Goal: Information Seeking & Learning: Learn about a topic

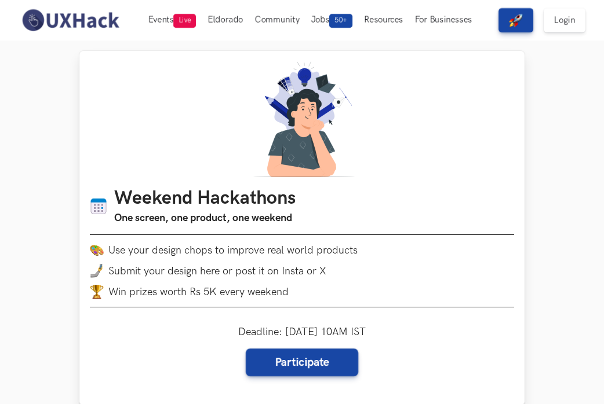
scroll to position [68, 0]
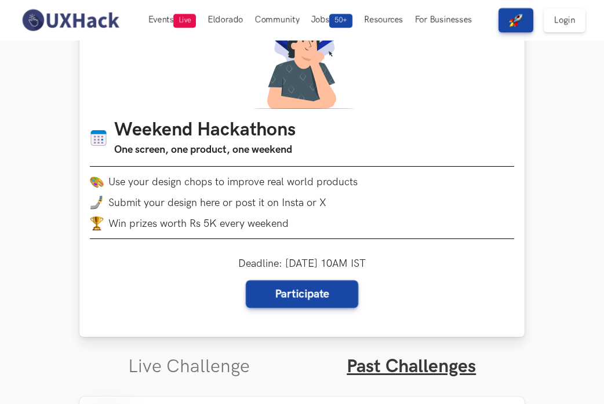
click at [290, 312] on div "Weekend Hackathons One screen, one product, one weekend Use your design chops t…" at bounding box center [301, 160] width 445 height 354
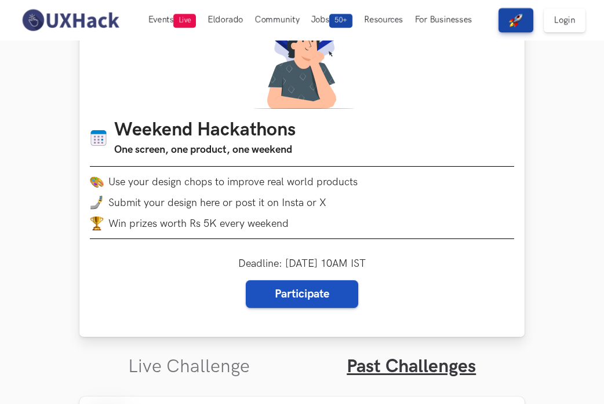
click at [286, 304] on link "Participate" at bounding box center [302, 294] width 112 height 28
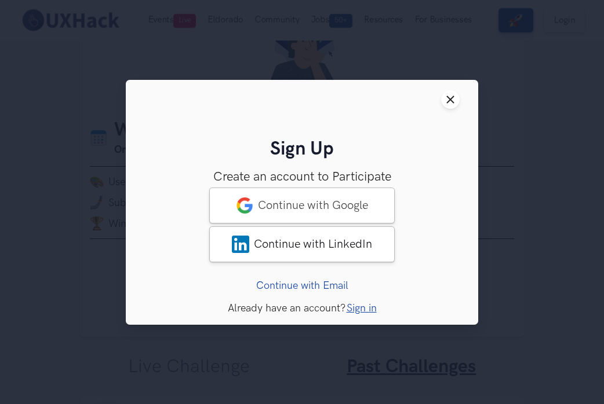
click at [218, 350] on div "Close modal window Sign Up Create an account to Participate Access to 50+ solut…" at bounding box center [302, 202] width 604 height 404
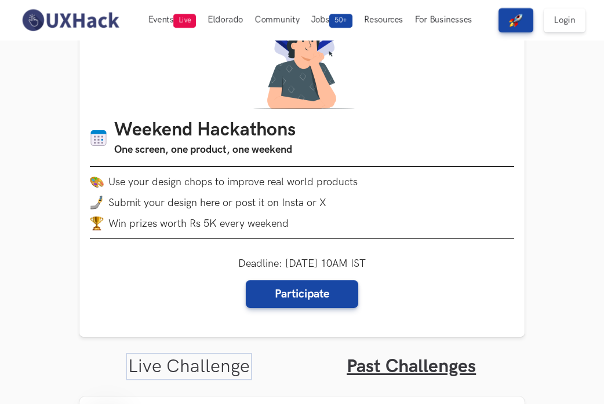
click at [194, 360] on link "Live Challenge" at bounding box center [189, 367] width 122 height 23
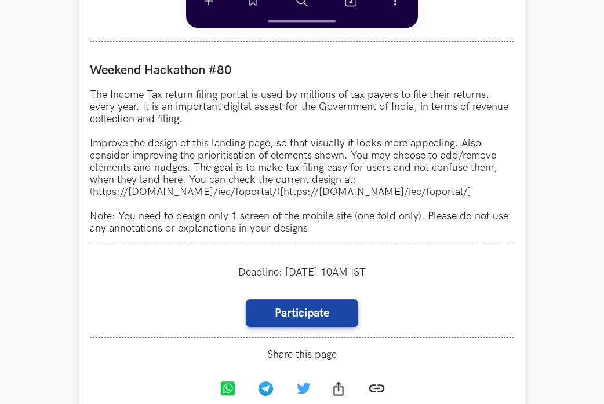
scroll to position [1007, 0]
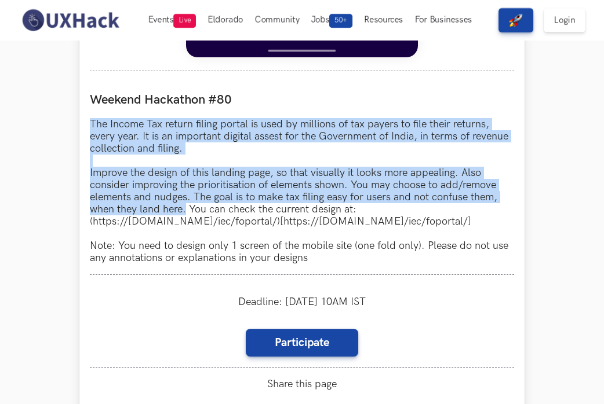
drag, startPoint x: 90, startPoint y: 127, endPoint x: 187, endPoint y: 218, distance: 132.3
click at [187, 218] on p "The Income Tax return filing portal is used by millions of tax payers to file t…" at bounding box center [302, 191] width 424 height 146
copy p "The Income Tax return filing portal is used by millions of tax payers to file t…"
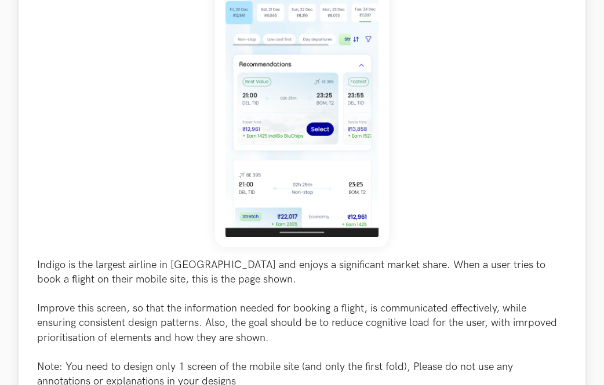
scroll to position [418, 0]
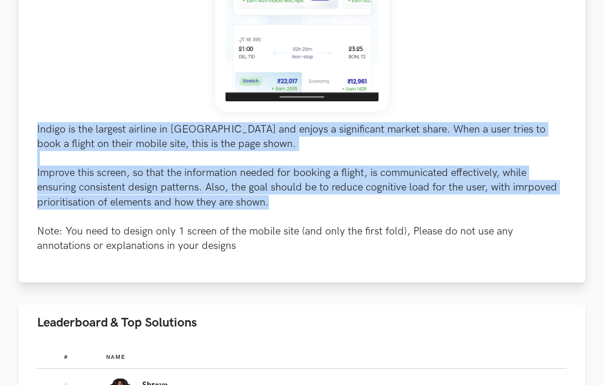
drag, startPoint x: 39, startPoint y: 126, endPoint x: 279, endPoint y: 202, distance: 251.9
click at [279, 202] on div "Indigo is the largest airline in [GEOGRAPHIC_DATA] and enjoys a significant mar…" at bounding box center [302, 14] width 566 height 535
copy p "Indigo is the largest airline in [GEOGRAPHIC_DATA] and enjoys a significant mar…"
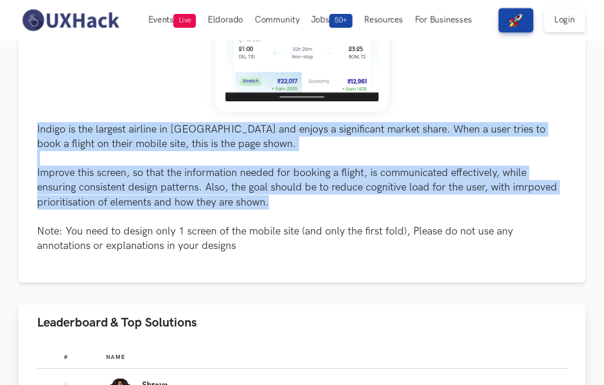
scroll to position [463, 0]
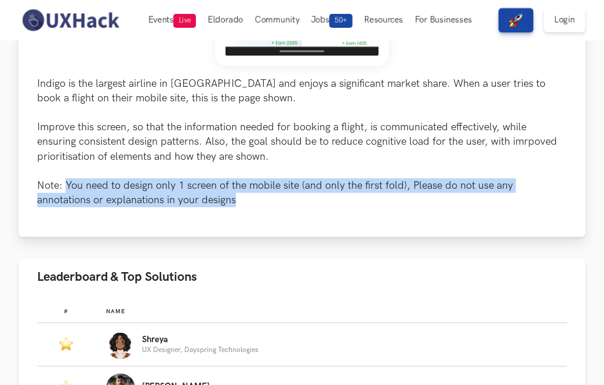
drag, startPoint x: 64, startPoint y: 185, endPoint x: 234, endPoint y: 203, distance: 170.7
click at [234, 203] on p "Indigo is the largest airline in [GEOGRAPHIC_DATA] and enjoys a significant mar…" at bounding box center [301, 141] width 529 height 131
copy p "You need to design only 1 screen of the mobile site (and only the first fold), …"
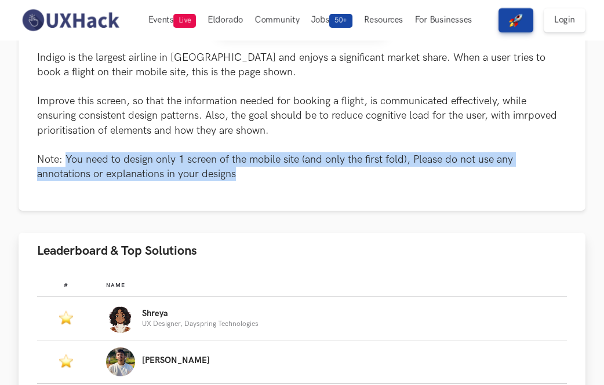
scroll to position [561, 0]
